Goal: Information Seeking & Learning: Learn about a topic

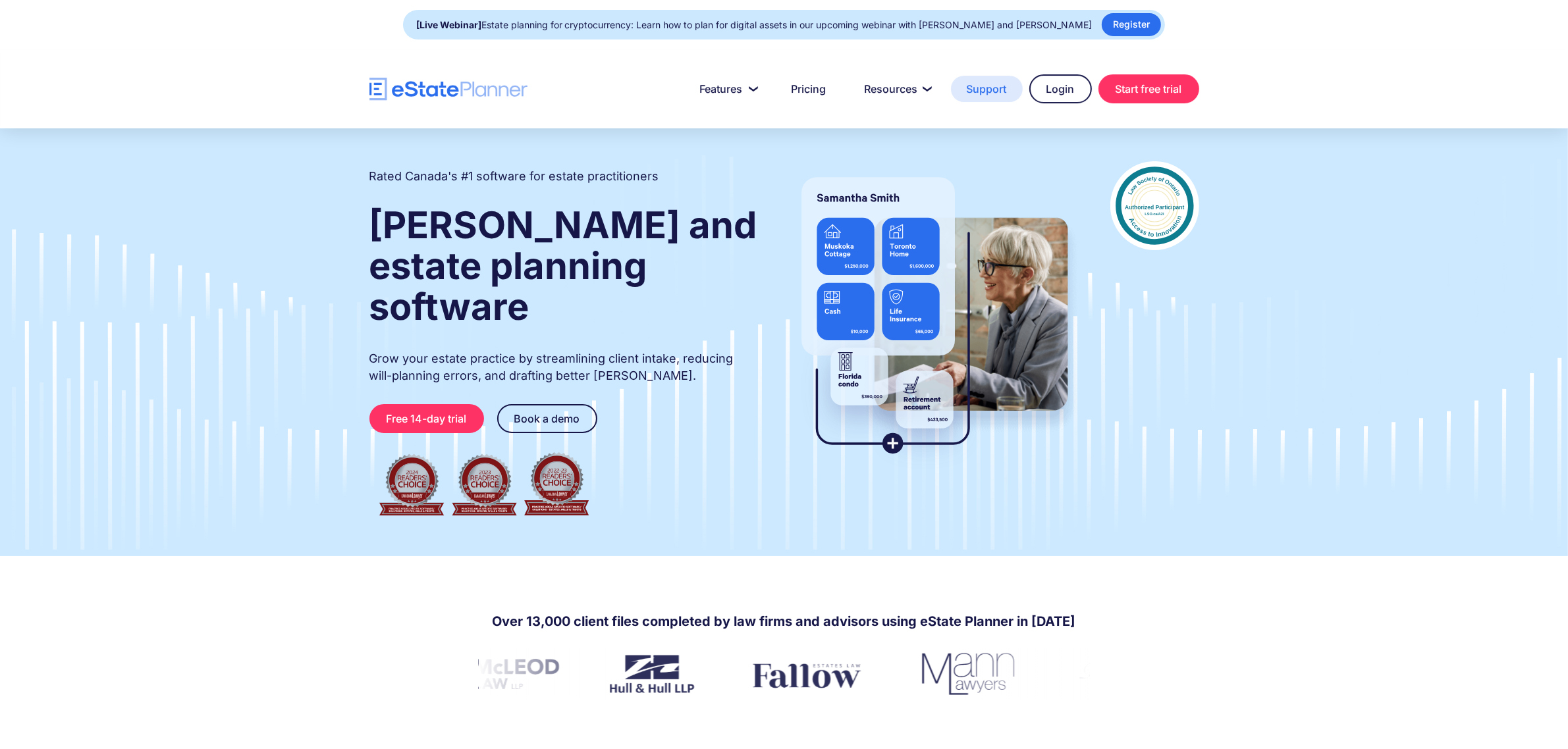
click at [986, 91] on link "Support" at bounding box center [987, 89] width 72 height 26
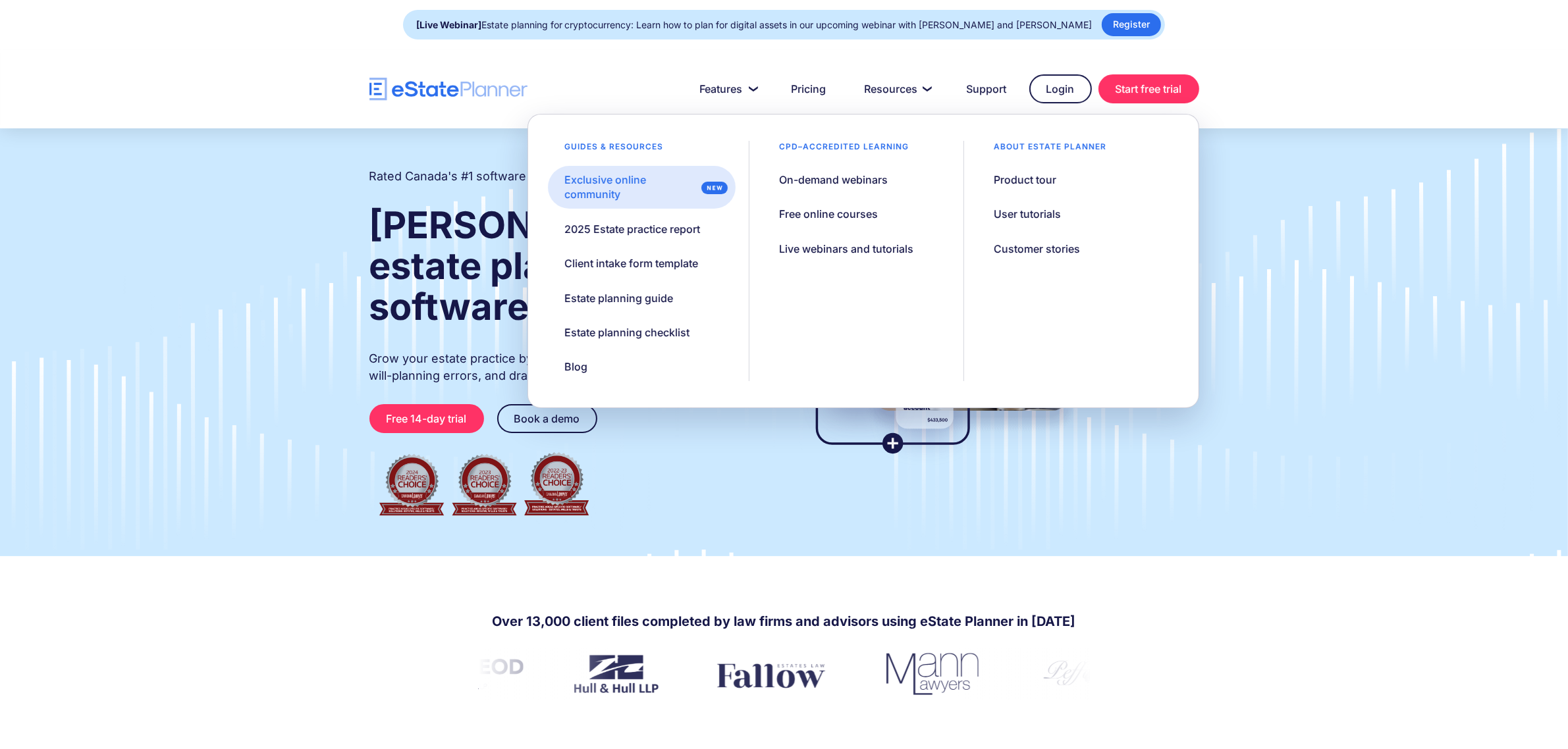
click at [644, 179] on div "Exclusive online community" at bounding box center [630, 188] width 131 height 30
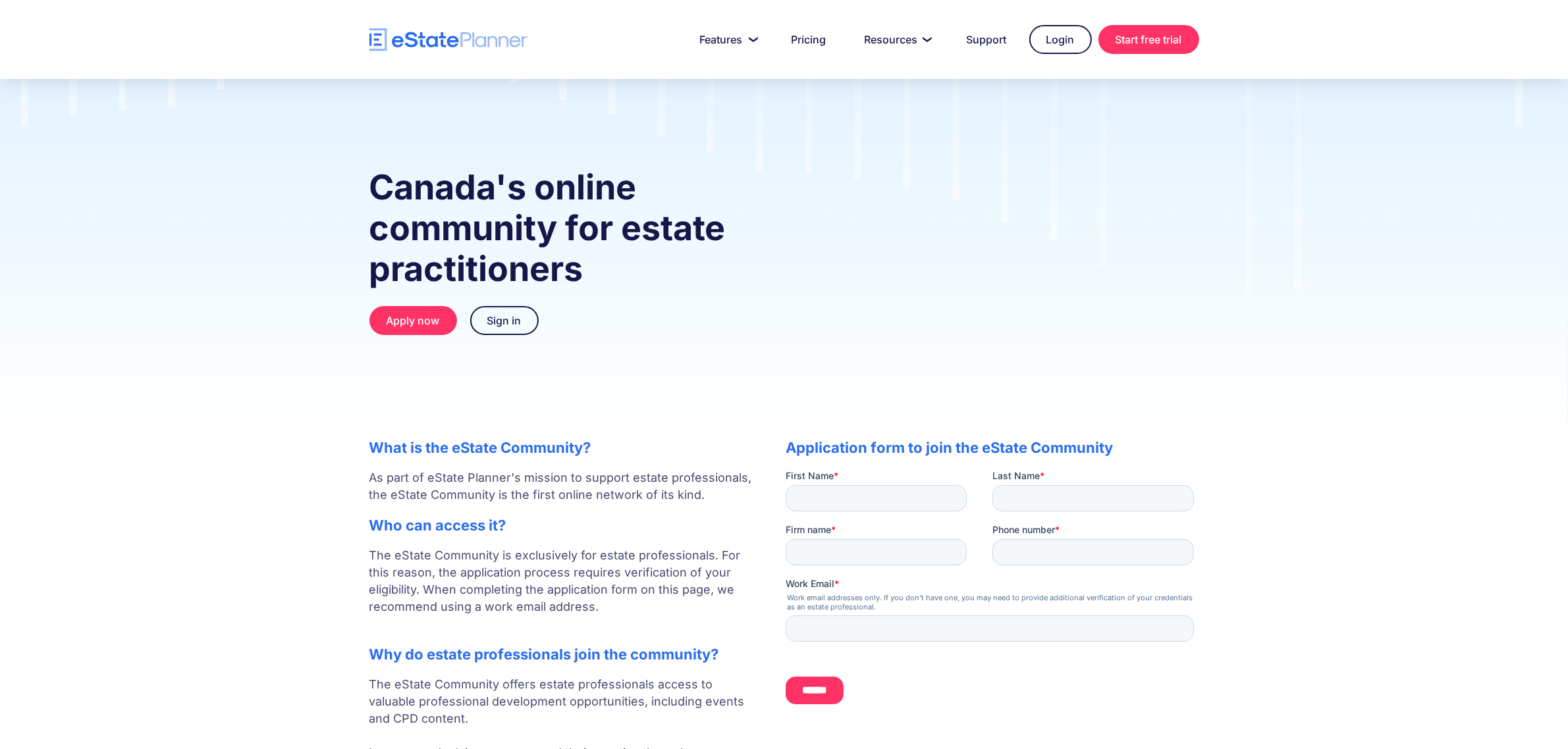
click at [329, 422] on div "Canada's online community for estate practitioners Apply now Sign in" at bounding box center [784, 252] width 1568 height 347
click at [1334, 333] on div "Canada's online community for estate practitioners Apply now Sign in" at bounding box center [784, 252] width 1568 height 347
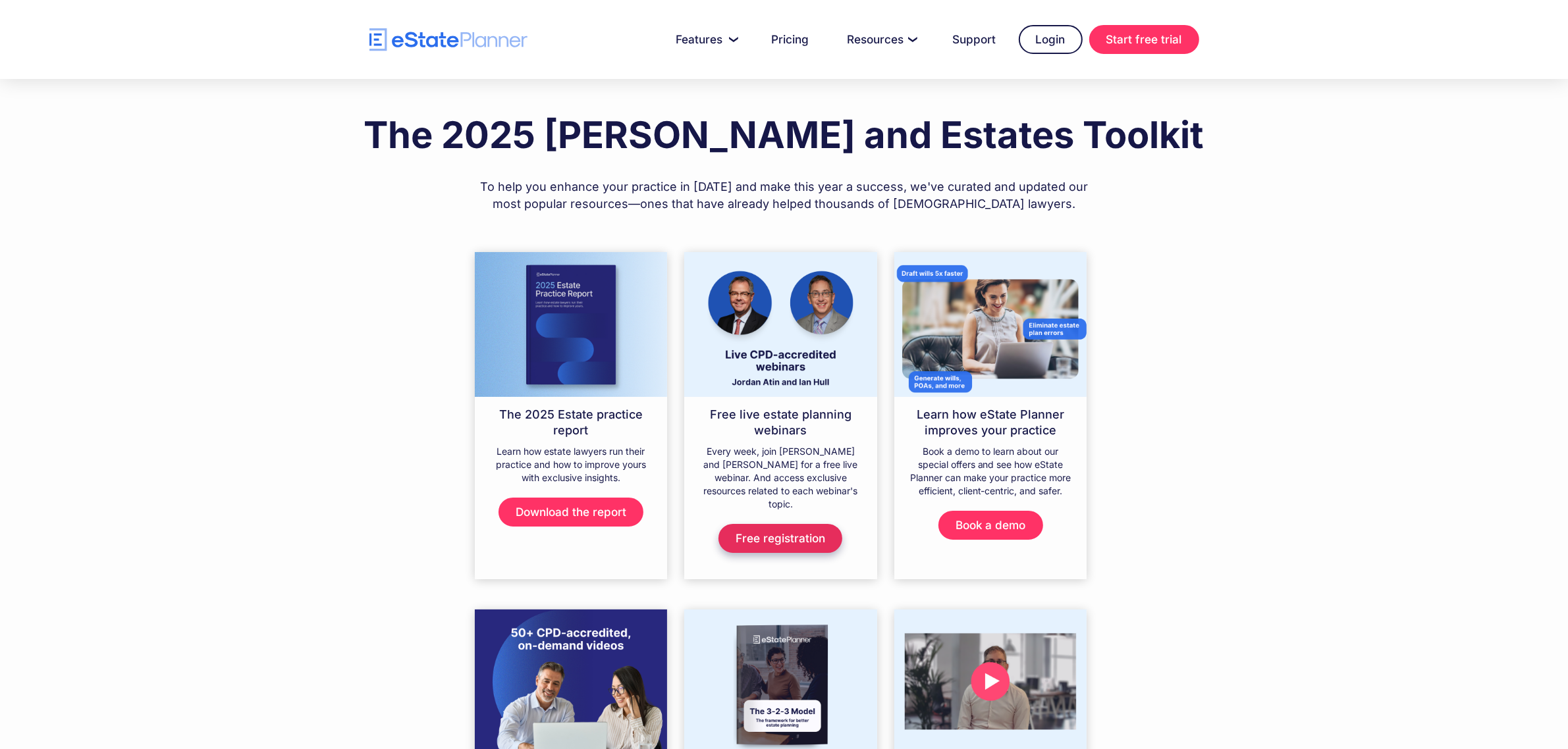
click at [809, 534] on link "Free registration" at bounding box center [781, 538] width 124 height 29
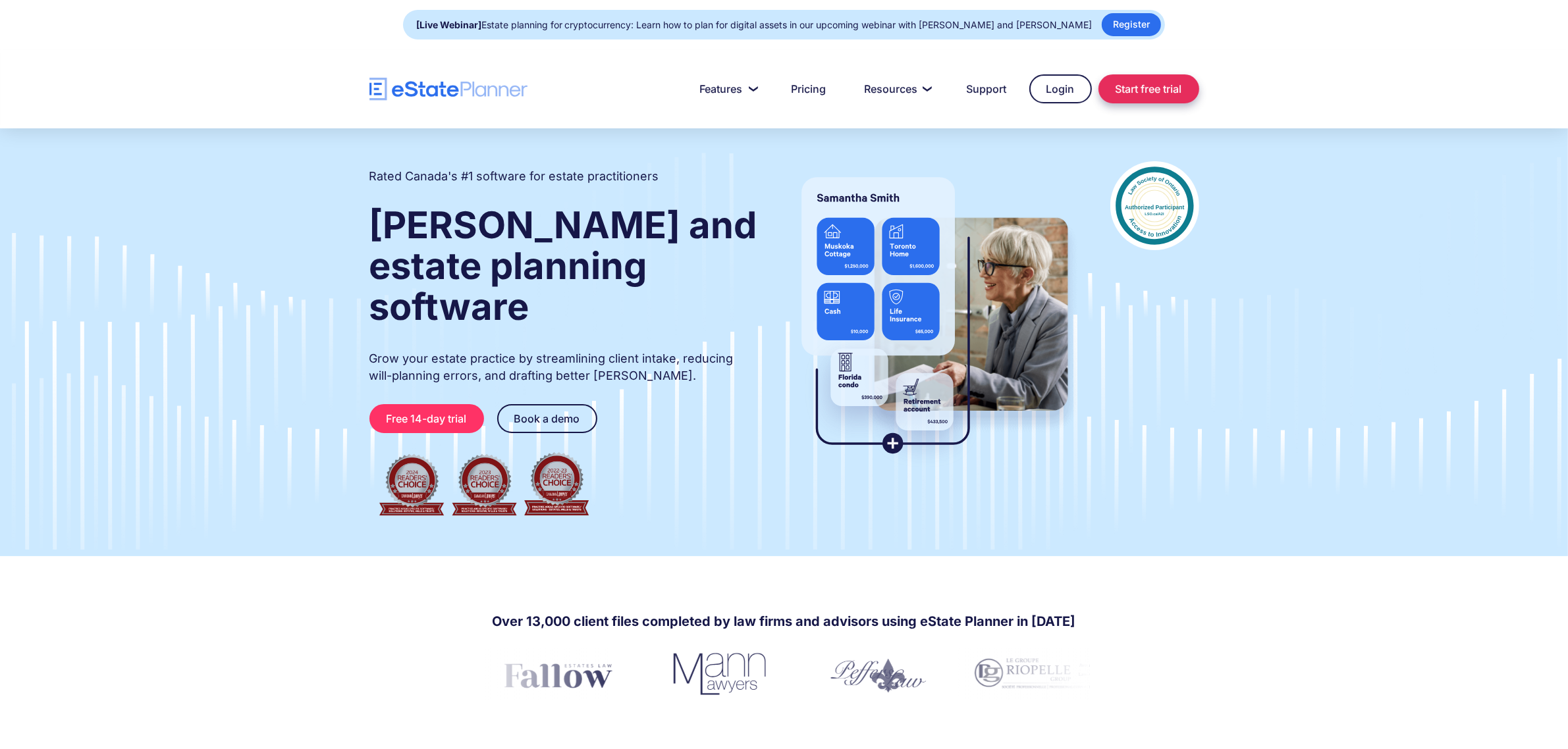
click at [1169, 87] on link "Start free trial" at bounding box center [1149, 88] width 101 height 29
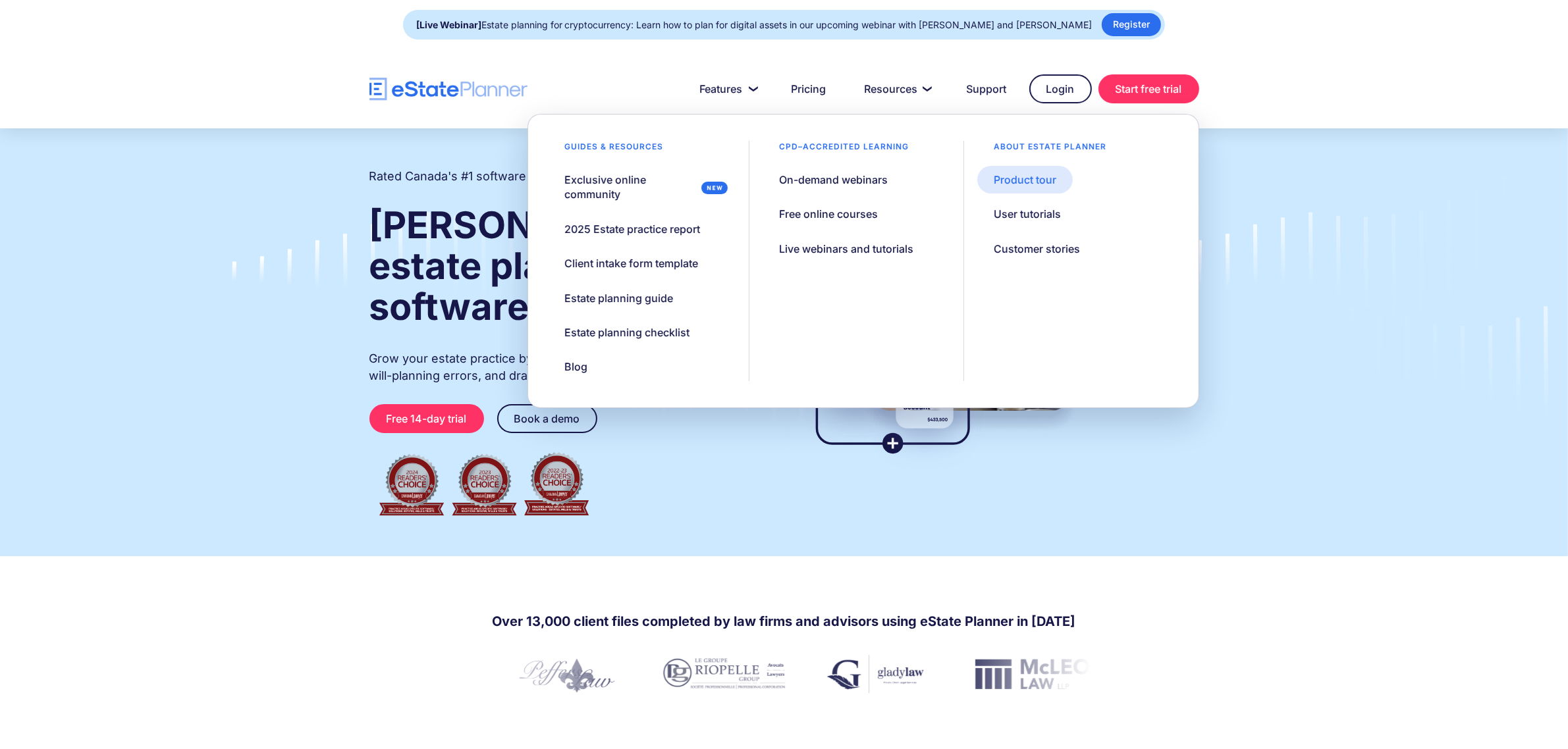
click at [1015, 177] on div "Product tour" at bounding box center [1025, 180] width 63 height 15
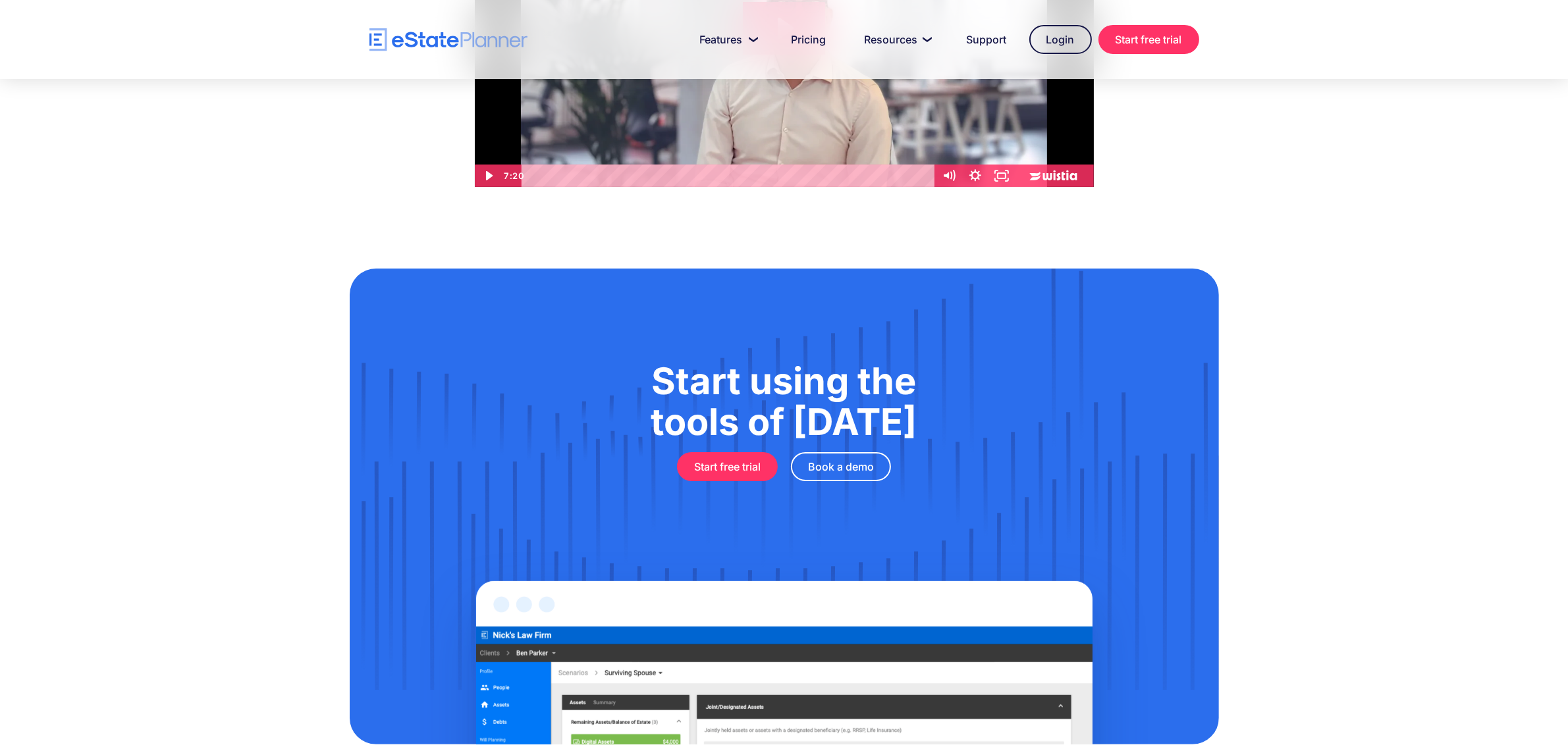
scroll to position [294, 0]
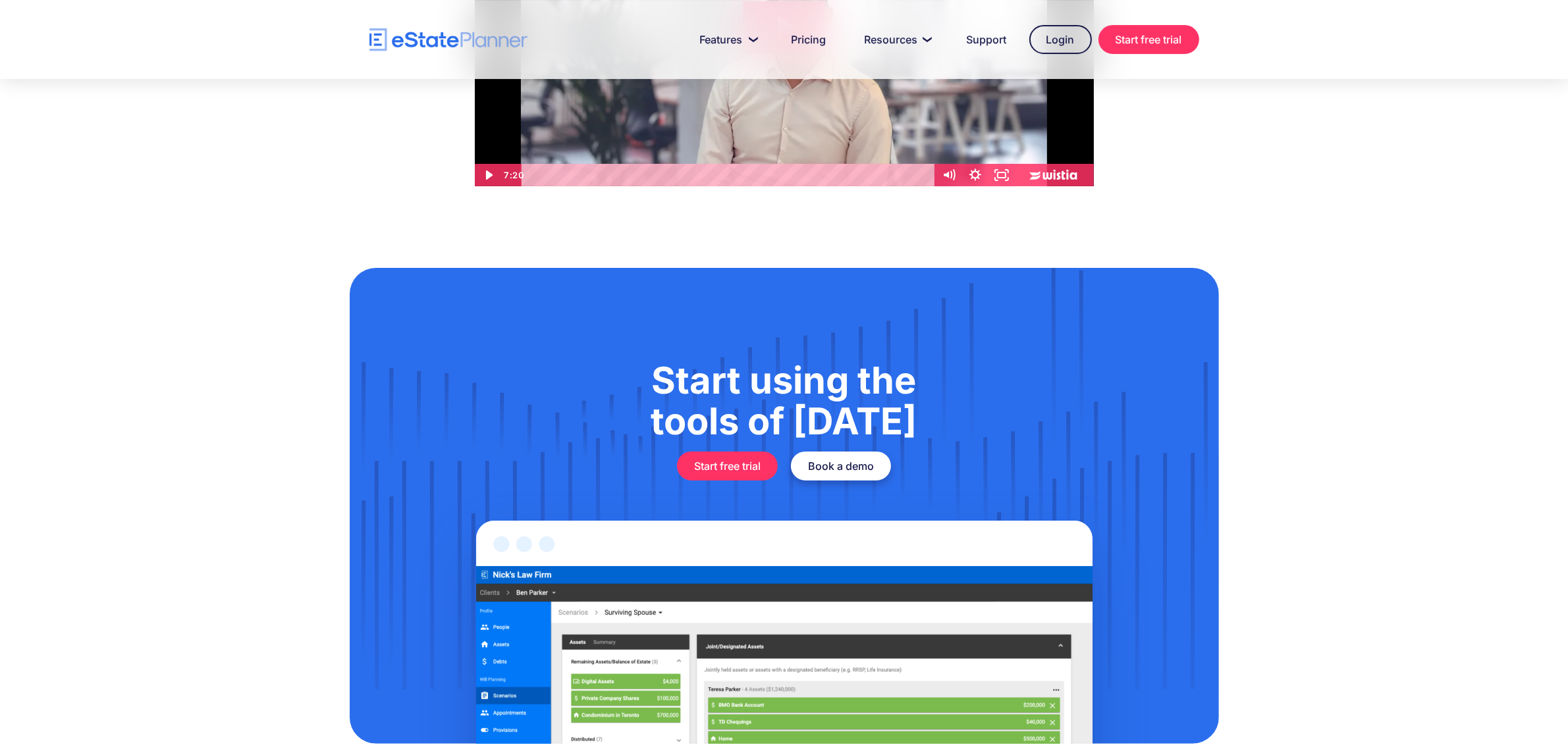
click at [860, 466] on link "Book a demo" at bounding box center [841, 465] width 100 height 29
